Goal: Navigation & Orientation: Find specific page/section

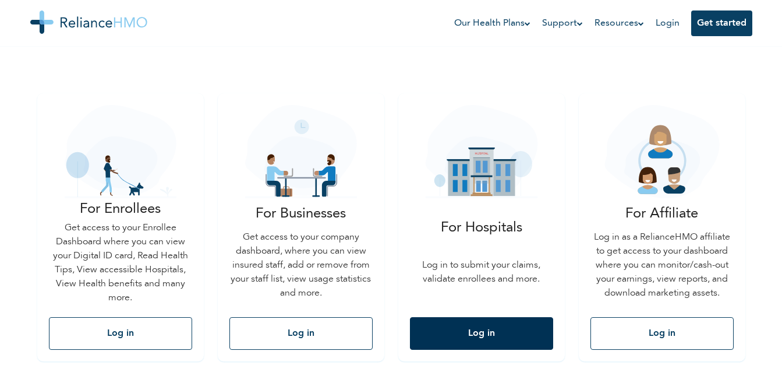
click at [497, 323] on button "Log in" at bounding box center [481, 333] width 143 height 33
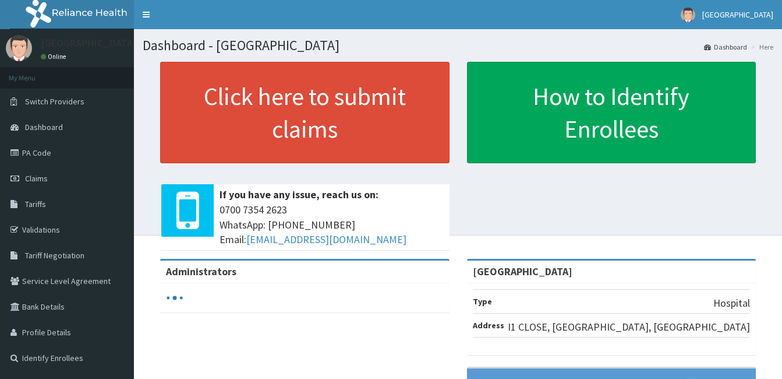
drag, startPoint x: 134, startPoint y: 150, endPoint x: 137, endPoint y: 203, distance: 53.1
click at [137, 203] on div "Dashboard - [GEOGRAPHIC_DATA] Dashboard Here Click here to submit claims If you…" at bounding box center [458, 132] width 648 height 206
click at [63, 230] on link "Validations" at bounding box center [67, 230] width 134 height 26
